Goal: Browse casually

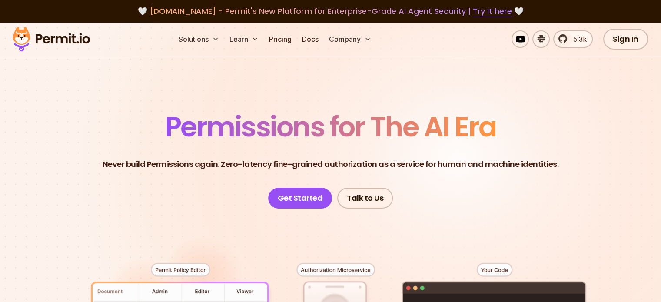
click at [610, 152] on header "Permissions for The AI Era Never build Permissions again. Zero-latency fine-gra…" at bounding box center [331, 161] width 609 height 96
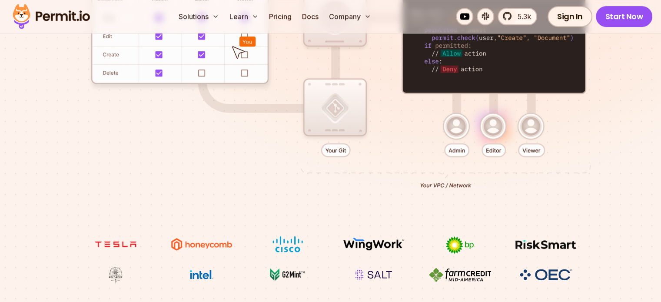
scroll to position [296, 0]
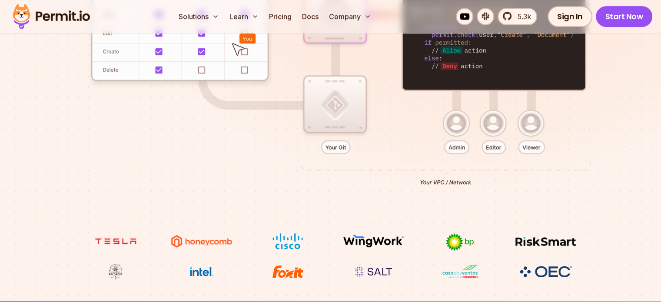
click at [160, 57] on div at bounding box center [331, 73] width 609 height 320
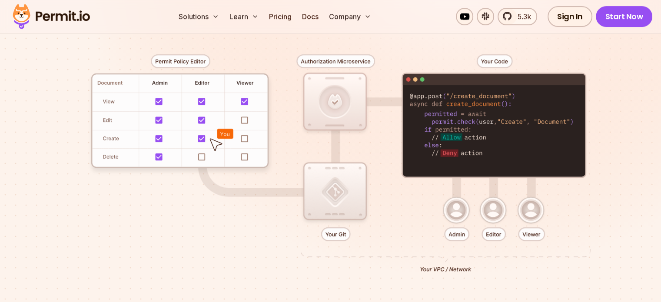
scroll to position [191, 0]
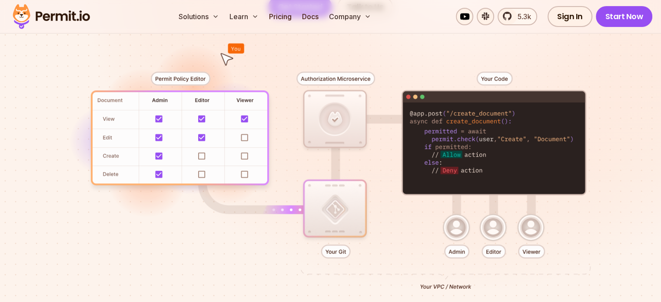
click at [172, 77] on div at bounding box center [331, 177] width 609 height 320
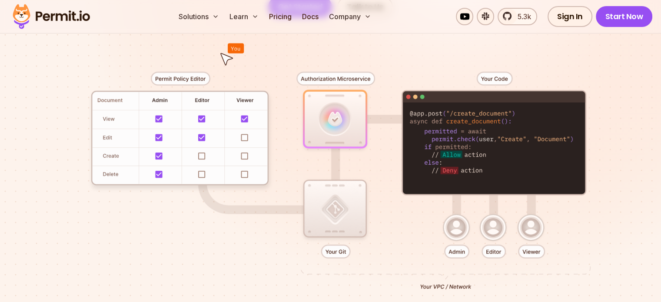
click at [172, 77] on div at bounding box center [331, 177] width 609 height 320
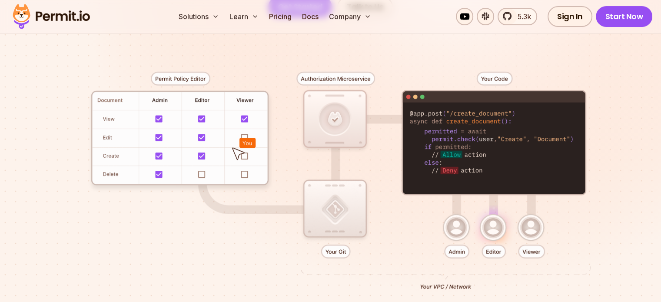
click at [177, 151] on div at bounding box center [331, 177] width 609 height 320
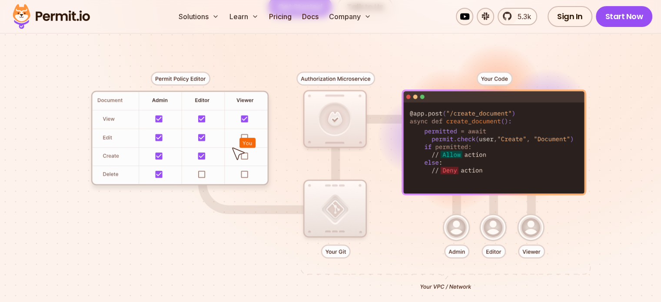
click at [177, 151] on div at bounding box center [331, 177] width 609 height 320
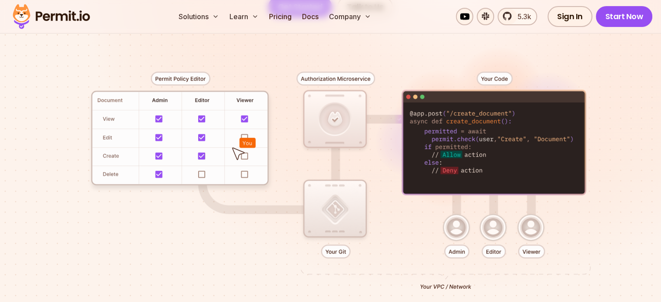
click at [177, 151] on div at bounding box center [331, 177] width 609 height 320
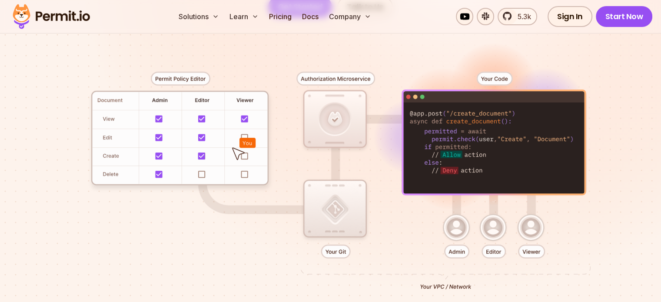
click at [177, 151] on div at bounding box center [331, 177] width 609 height 320
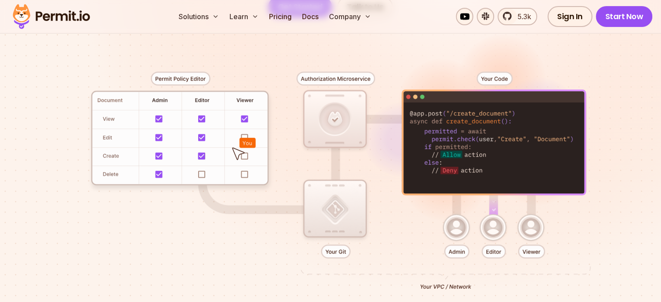
click at [177, 151] on div at bounding box center [331, 177] width 609 height 320
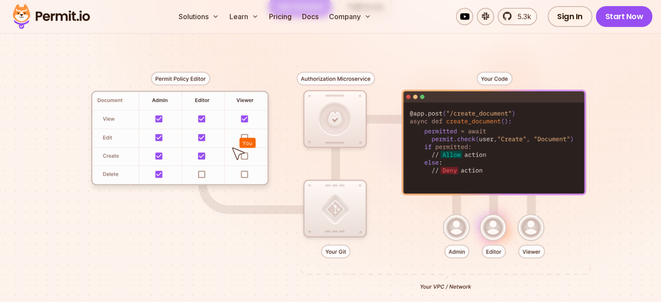
click at [177, 151] on div at bounding box center [331, 177] width 609 height 320
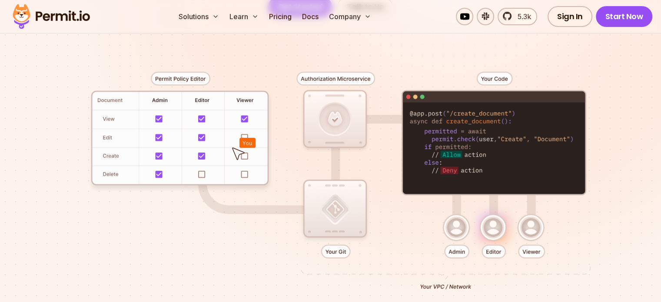
click at [177, 151] on div at bounding box center [331, 177] width 609 height 320
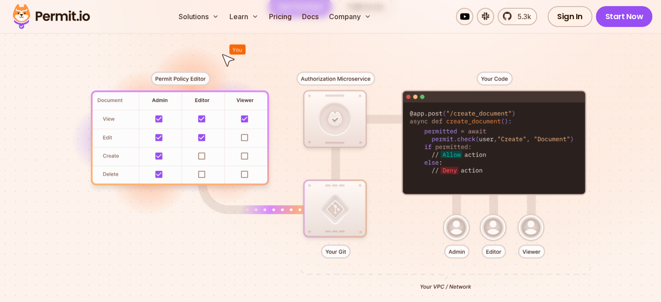
click at [334, 218] on div at bounding box center [331, 177] width 609 height 320
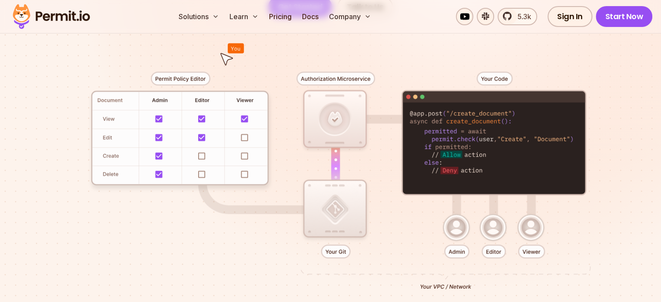
click at [343, 136] on div at bounding box center [331, 177] width 609 height 320
click at [500, 141] on div at bounding box center [331, 177] width 609 height 320
click at [167, 125] on div at bounding box center [331, 177] width 609 height 320
